Goal: Register for event/course: Sign up to attend an event or enroll in a course

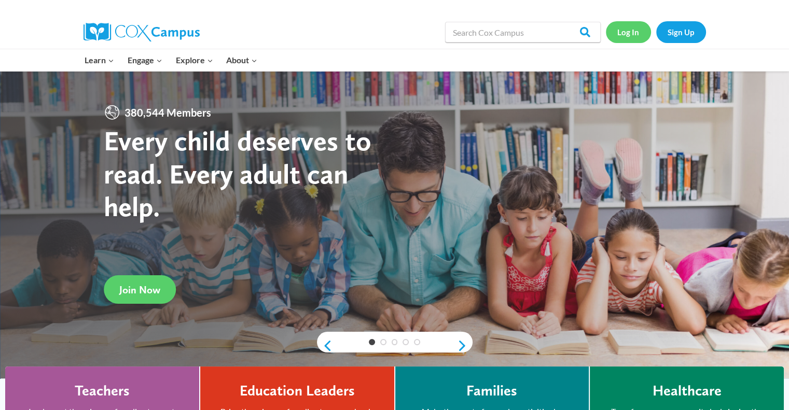
click at [635, 35] on link "Log In" at bounding box center [628, 31] width 45 height 21
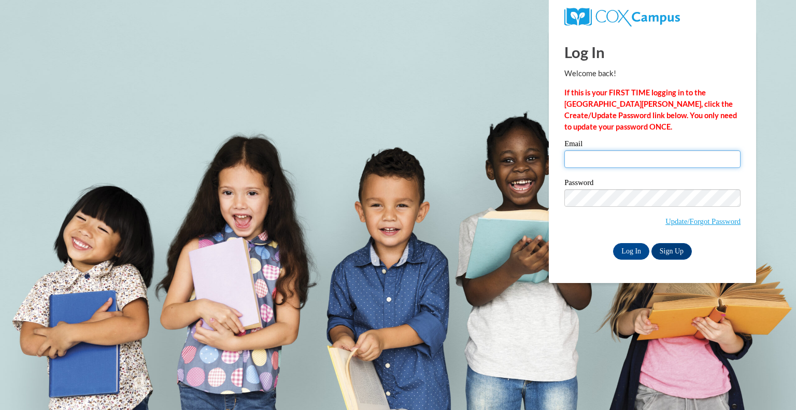
click at [654, 156] on input "Email" at bounding box center [653, 159] width 176 height 18
type input "agillum@galliavintonesc.org"
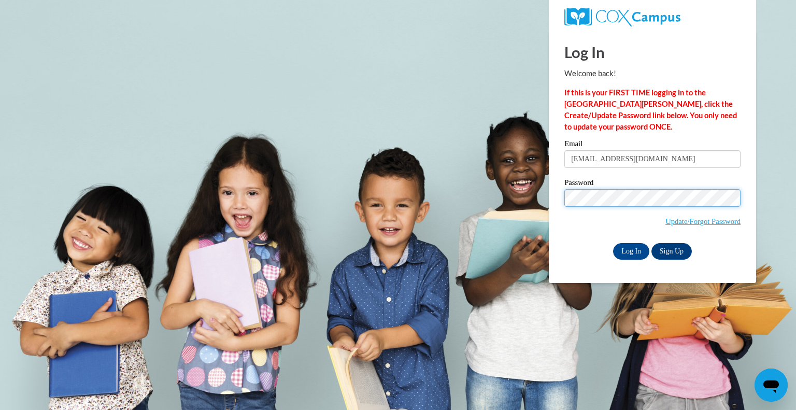
click at [613, 243] on input "Log In" at bounding box center [631, 251] width 36 height 17
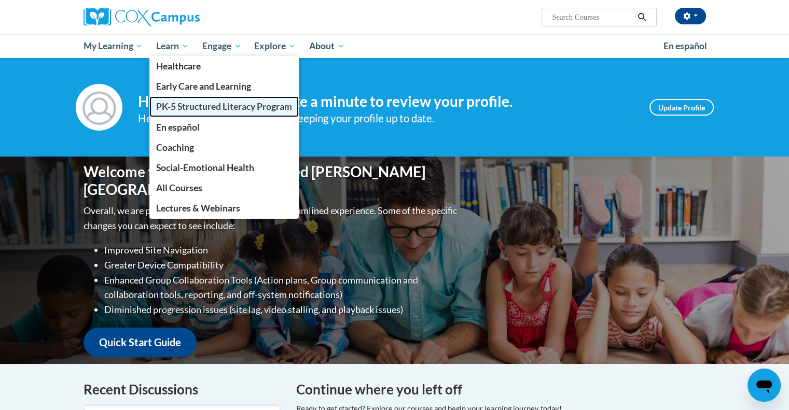
click at [190, 107] on span "PK-5 Structured Literacy Program" at bounding box center [224, 106] width 136 height 11
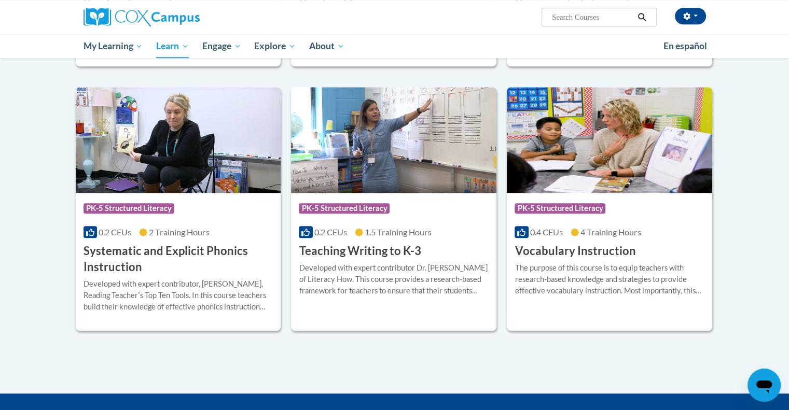
scroll to position [1088, 0]
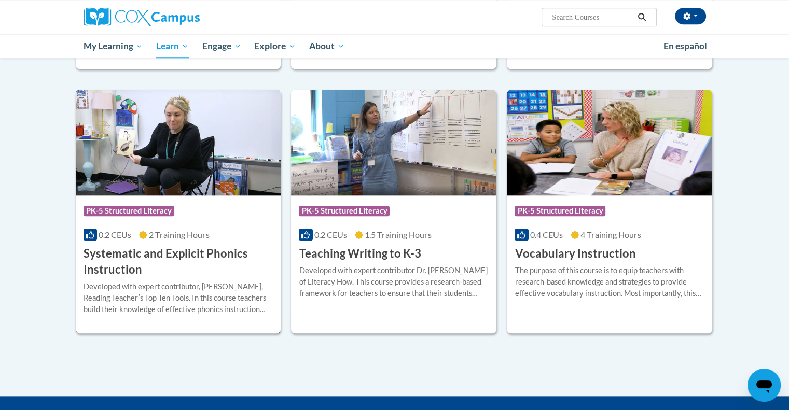
click at [120, 253] on h3 "Systematic and Explicit Phonics Instruction" at bounding box center [178, 262] width 190 height 32
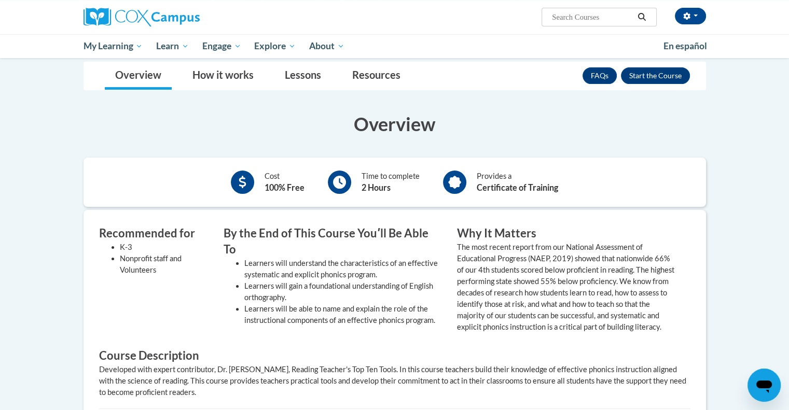
scroll to position [188, 0]
click at [654, 73] on button "Enroll" at bounding box center [655, 76] width 69 height 17
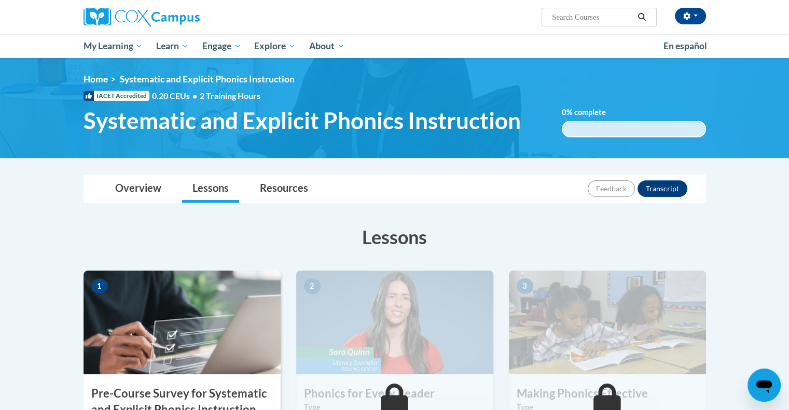
click at [224, 353] on img at bounding box center [181, 323] width 197 height 104
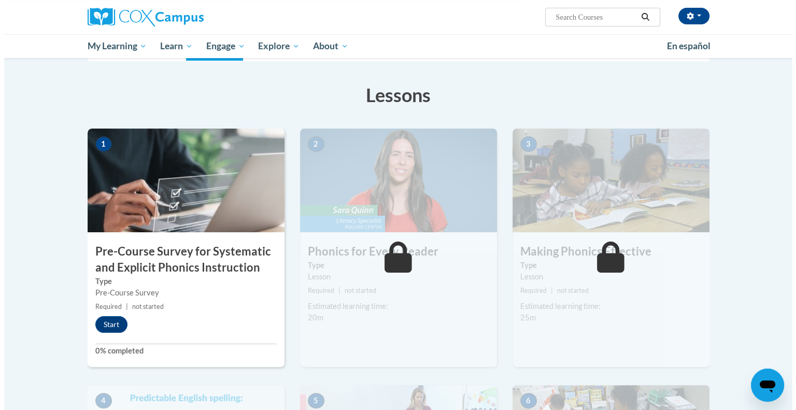
scroll to position [143, 0]
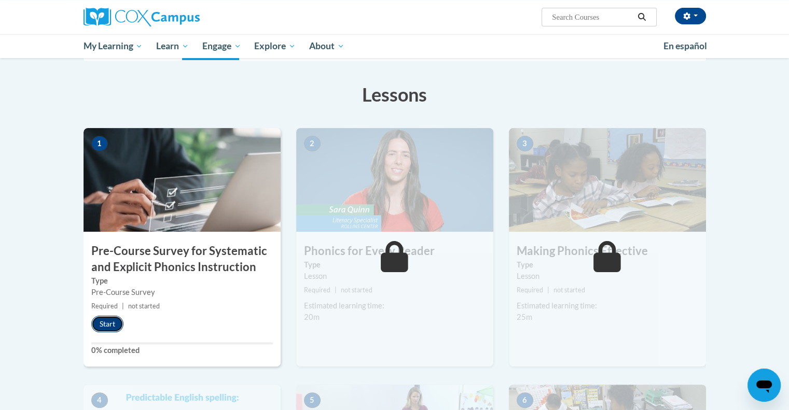
click at [103, 327] on button "Start" at bounding box center [107, 324] width 32 height 17
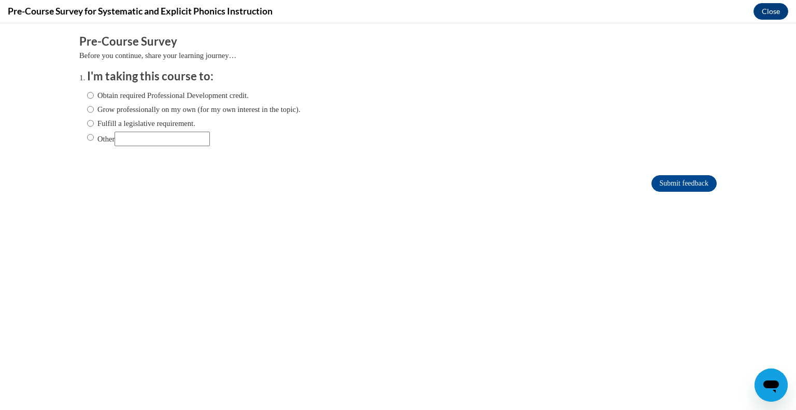
scroll to position [0, 0]
click at [145, 108] on label "Grow professionally on my own (for my own interest in the topic)." at bounding box center [194, 109] width 214 height 11
click at [94, 108] on input "Grow professionally on my own (for my own interest in the topic)." at bounding box center [90, 109] width 7 height 11
radio input "true"
click at [679, 178] on input "Submit feedback" at bounding box center [684, 183] width 65 height 17
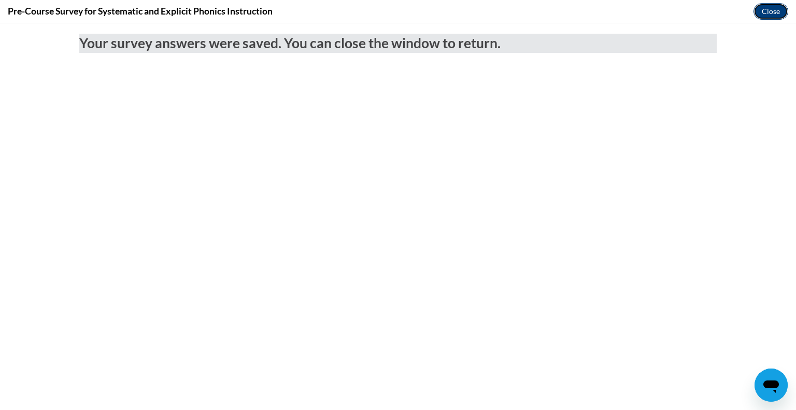
click at [772, 11] on button "Close" at bounding box center [771, 11] width 35 height 17
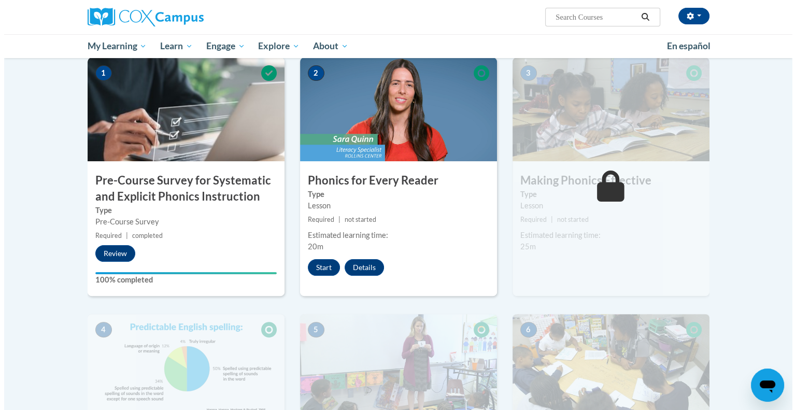
scroll to position [207, 0]
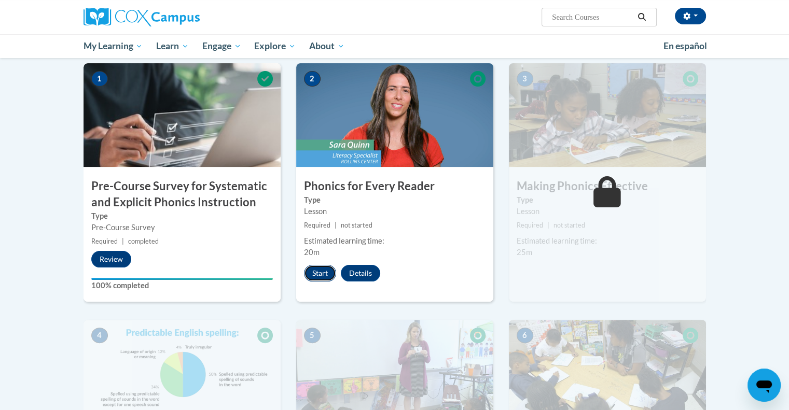
click at [317, 274] on button "Start" at bounding box center [320, 273] width 32 height 17
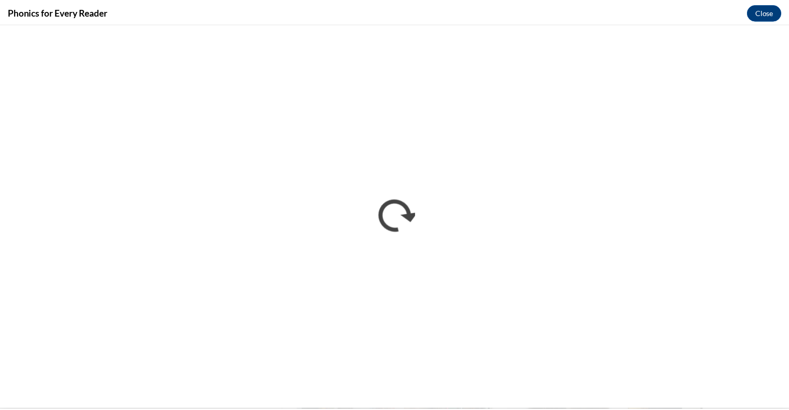
scroll to position [0, 0]
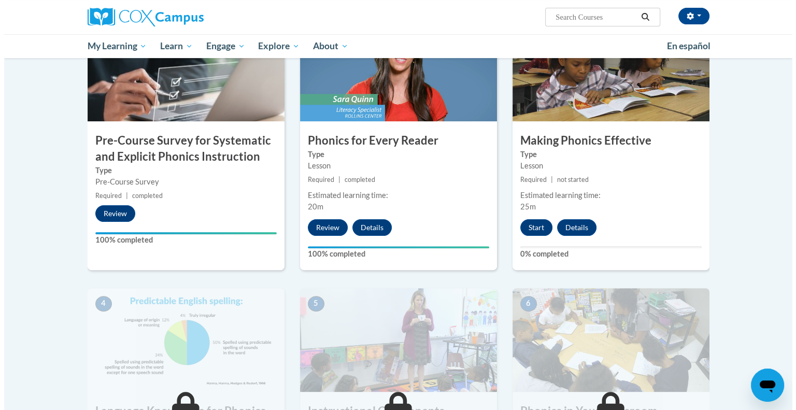
scroll to position [253, 0]
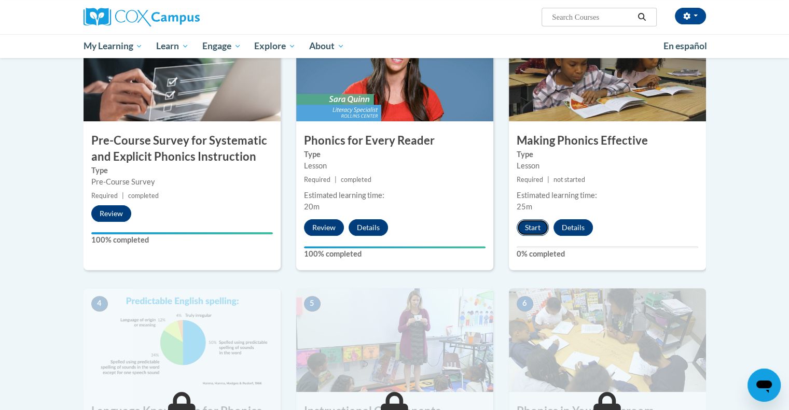
click at [534, 226] on button "Start" at bounding box center [532, 227] width 32 height 17
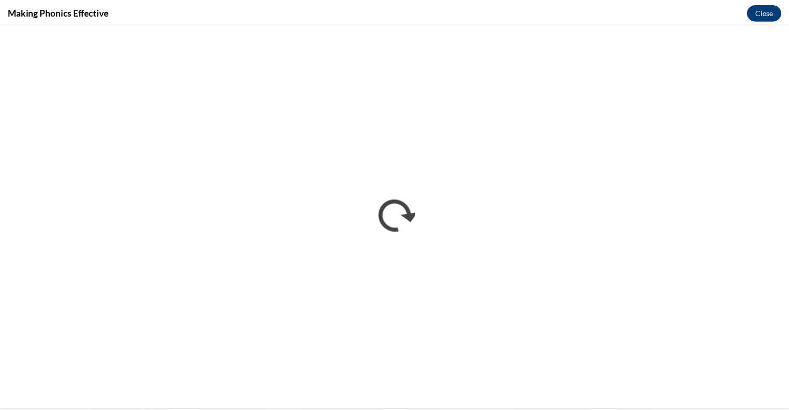
scroll to position [0, 0]
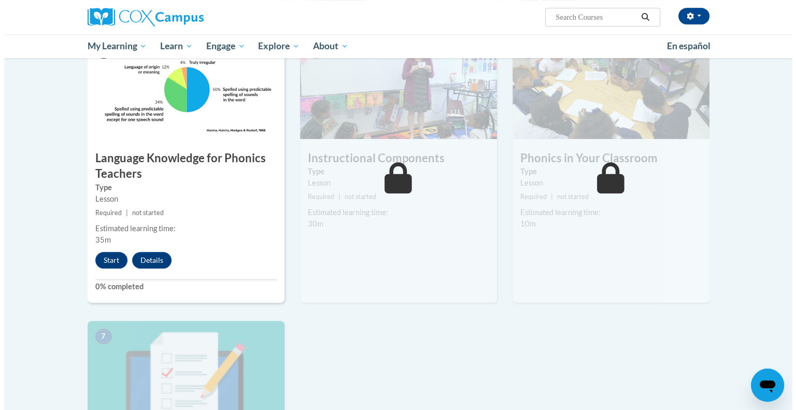
scroll to position [504, 0]
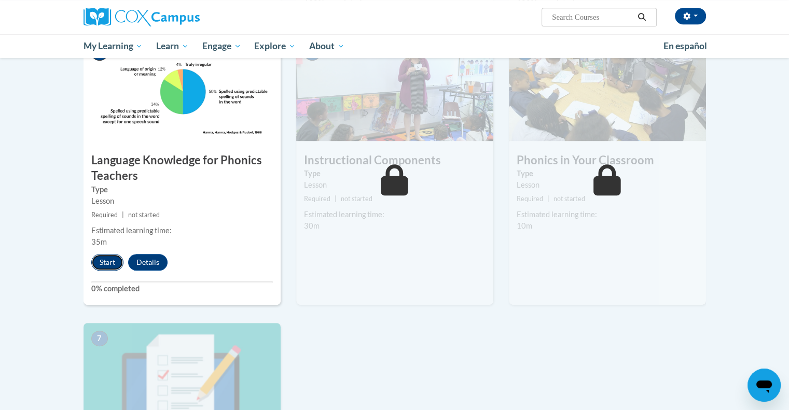
click at [111, 260] on button "Start" at bounding box center [107, 262] width 32 height 17
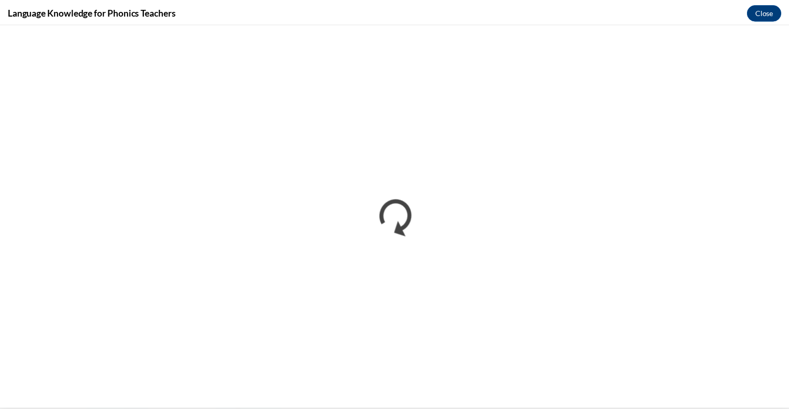
scroll to position [0, 0]
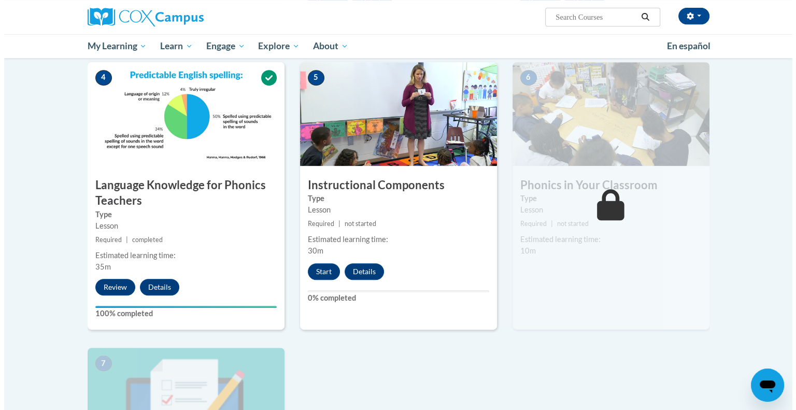
scroll to position [479, 0]
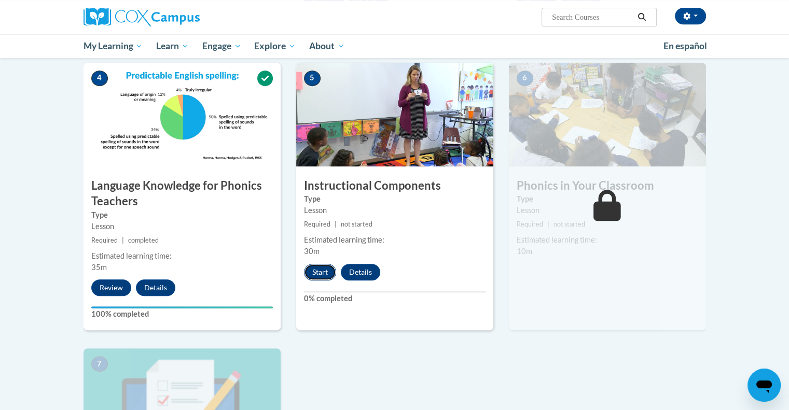
click at [317, 269] on button "Start" at bounding box center [320, 272] width 32 height 17
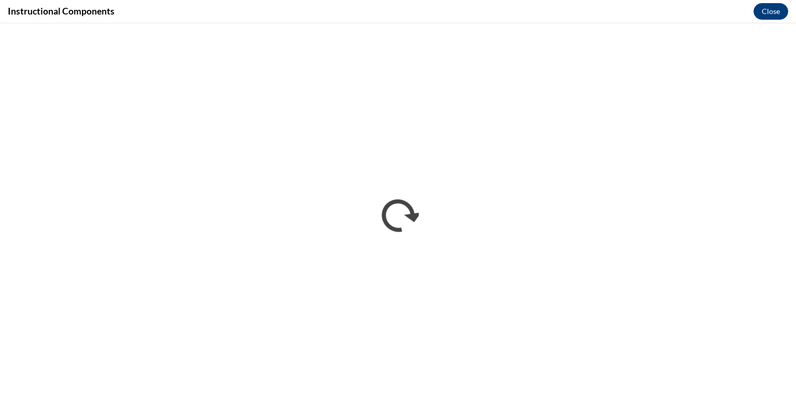
scroll to position [0, 0]
